Goal: Task Accomplishment & Management: Use online tool/utility

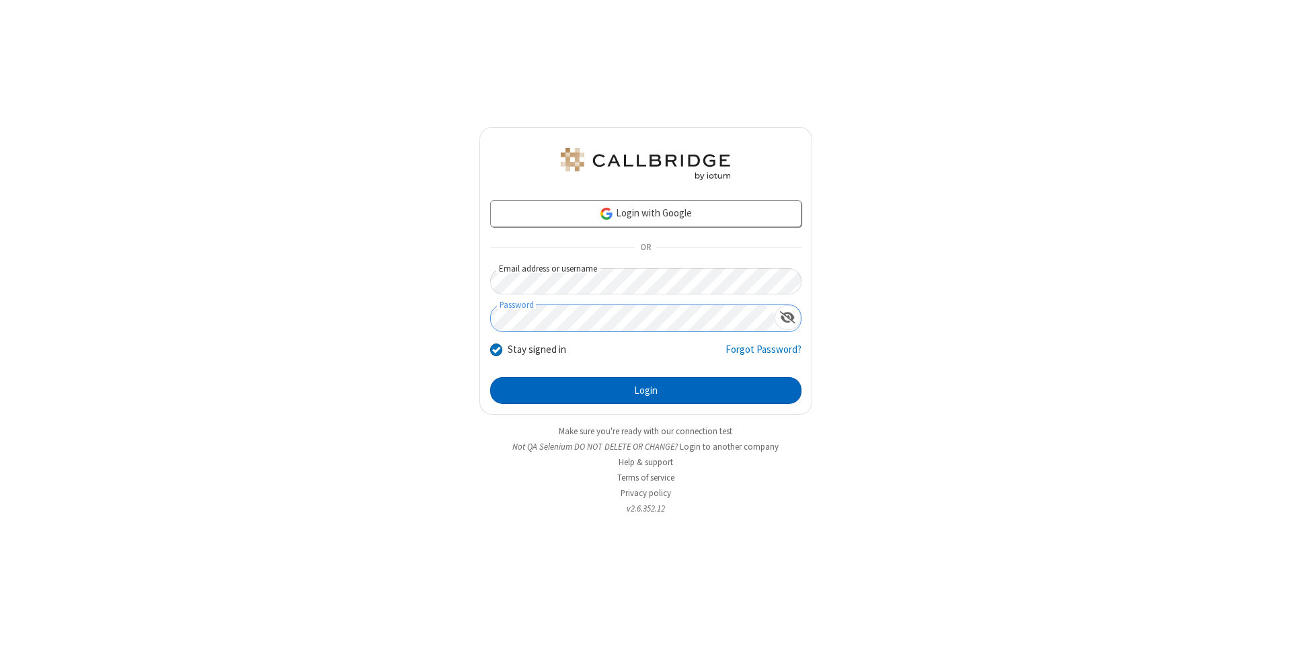
click at [645, 391] on button "Login" at bounding box center [645, 390] width 311 height 27
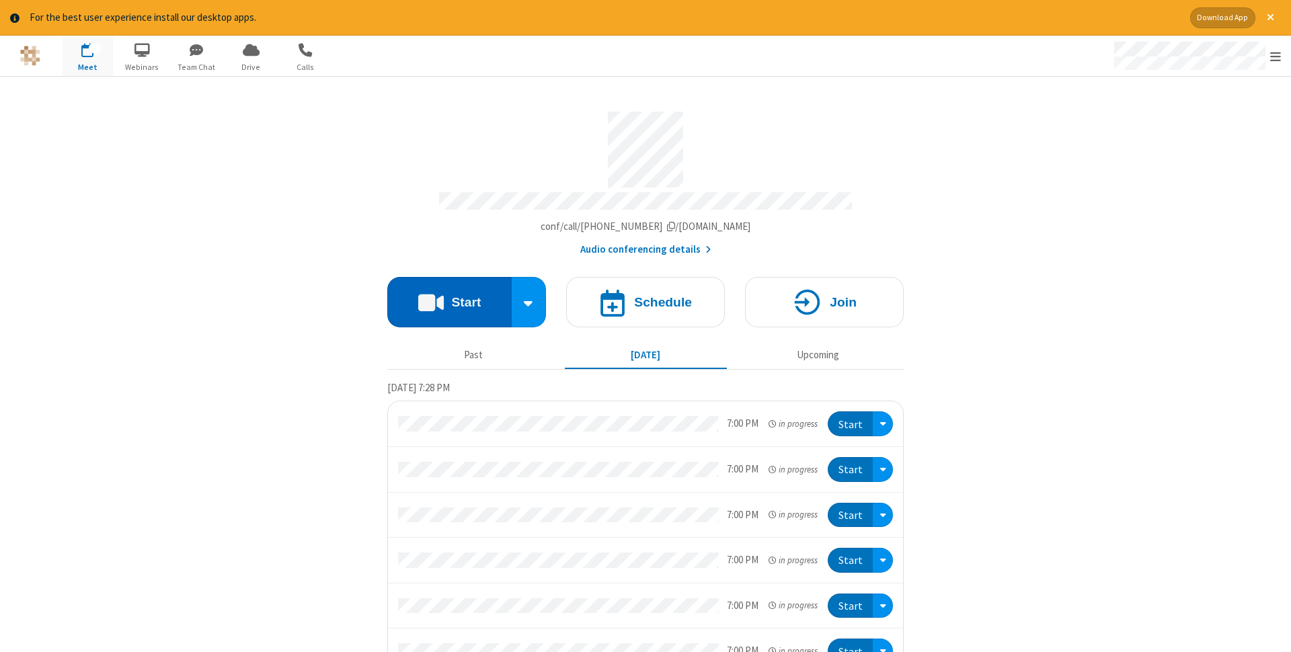
click at [449, 298] on button "Start" at bounding box center [449, 302] width 124 height 50
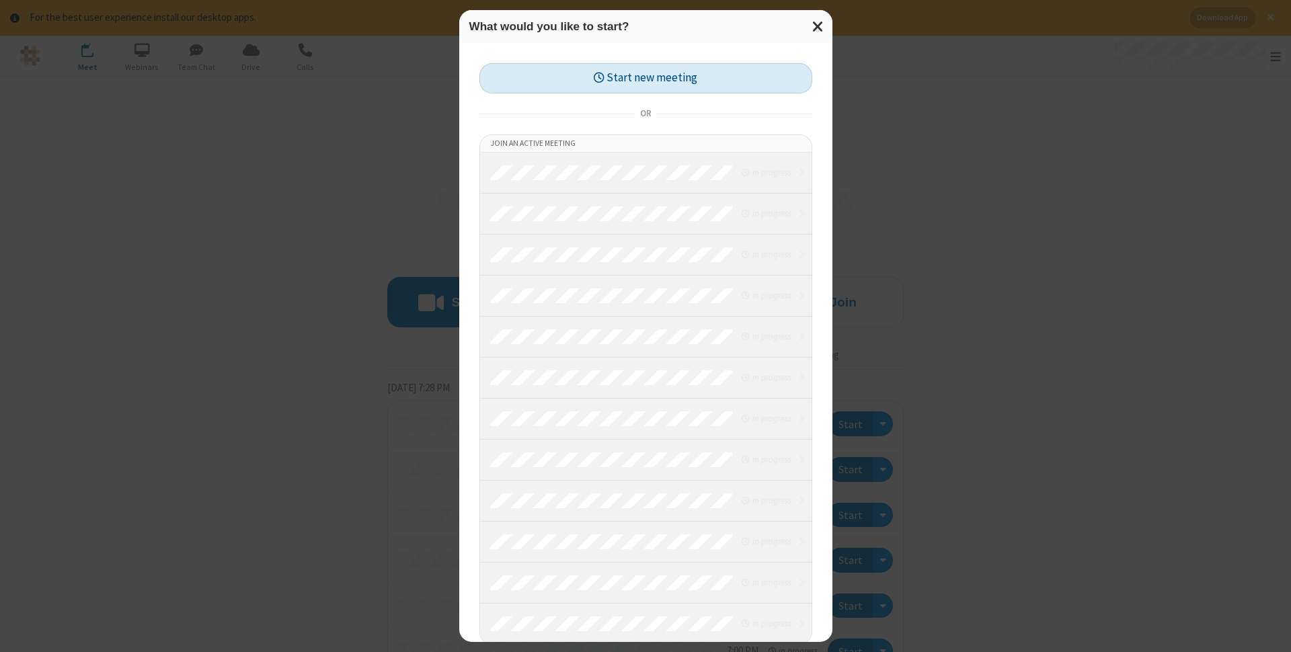
click at [645, 78] on button "Start new meeting" at bounding box center [645, 78] width 333 height 30
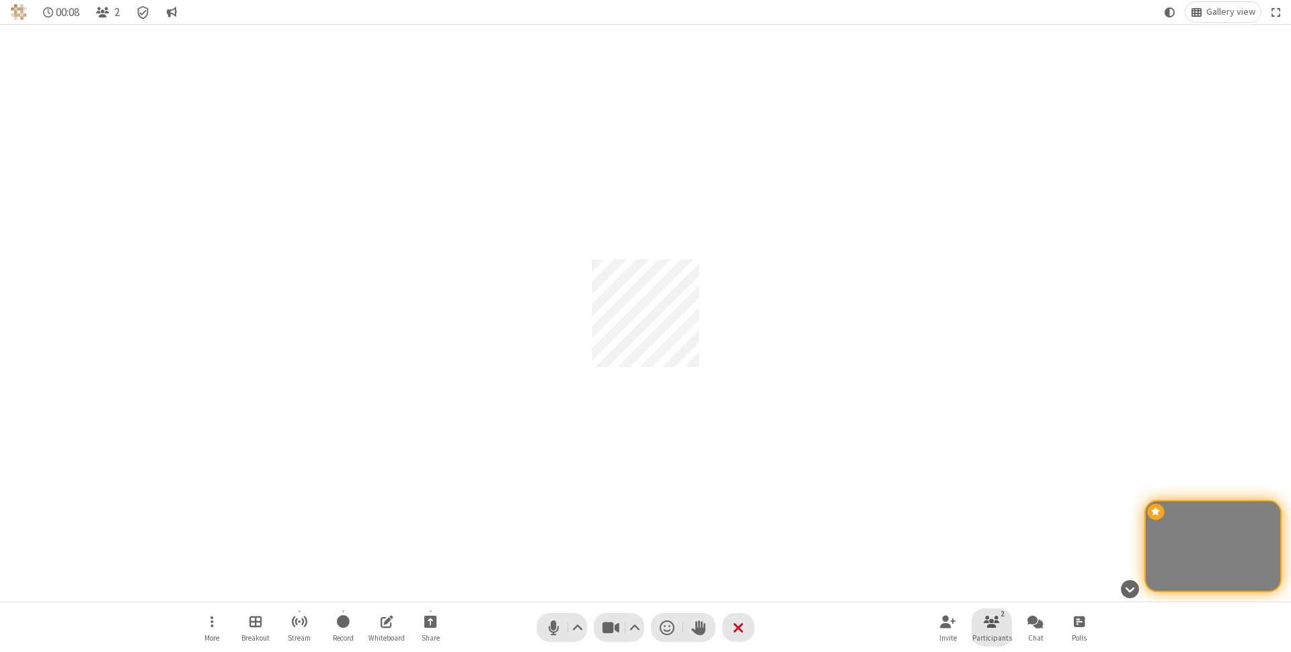
click at [991, 637] on span "Participants" at bounding box center [992, 638] width 40 height 8
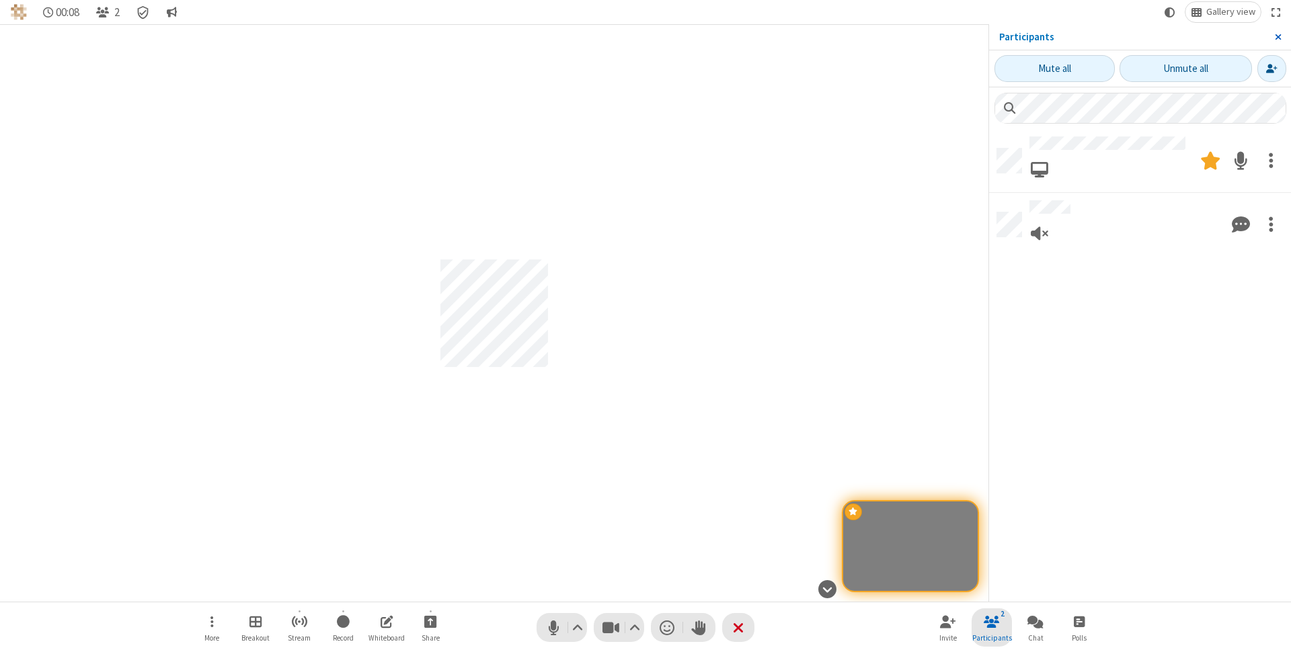
click at [1277, 37] on span "Close sidebar" at bounding box center [1277, 37] width 7 height 11
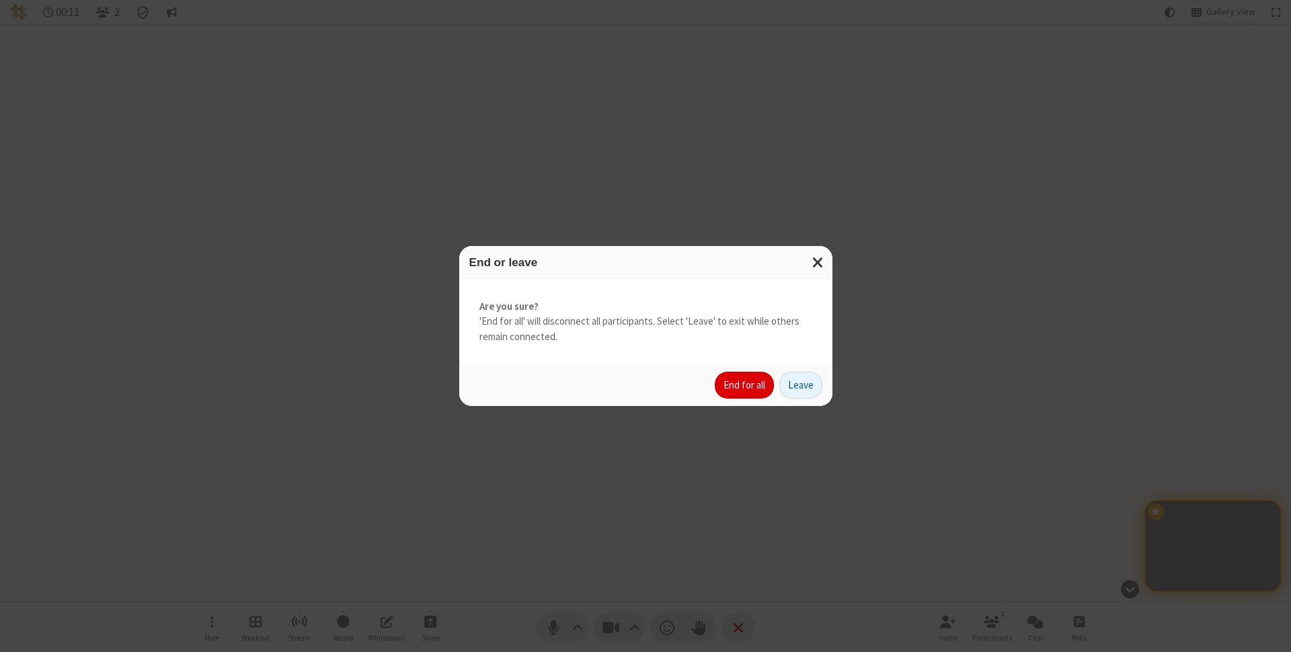
click at [745, 385] on button "End for all" at bounding box center [744, 385] width 59 height 27
